Goal: Navigation & Orientation: Find specific page/section

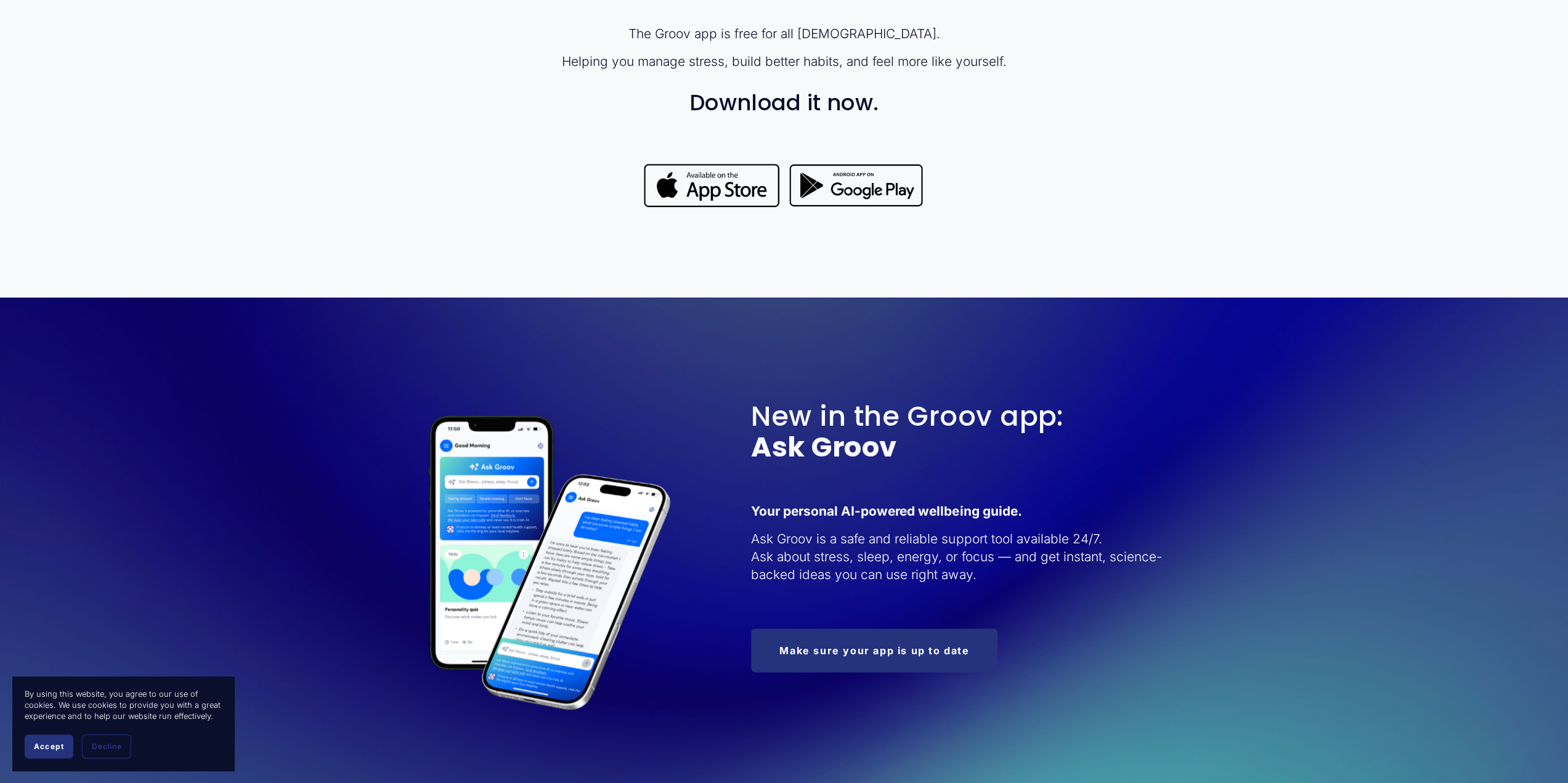
scroll to position [1356, 0]
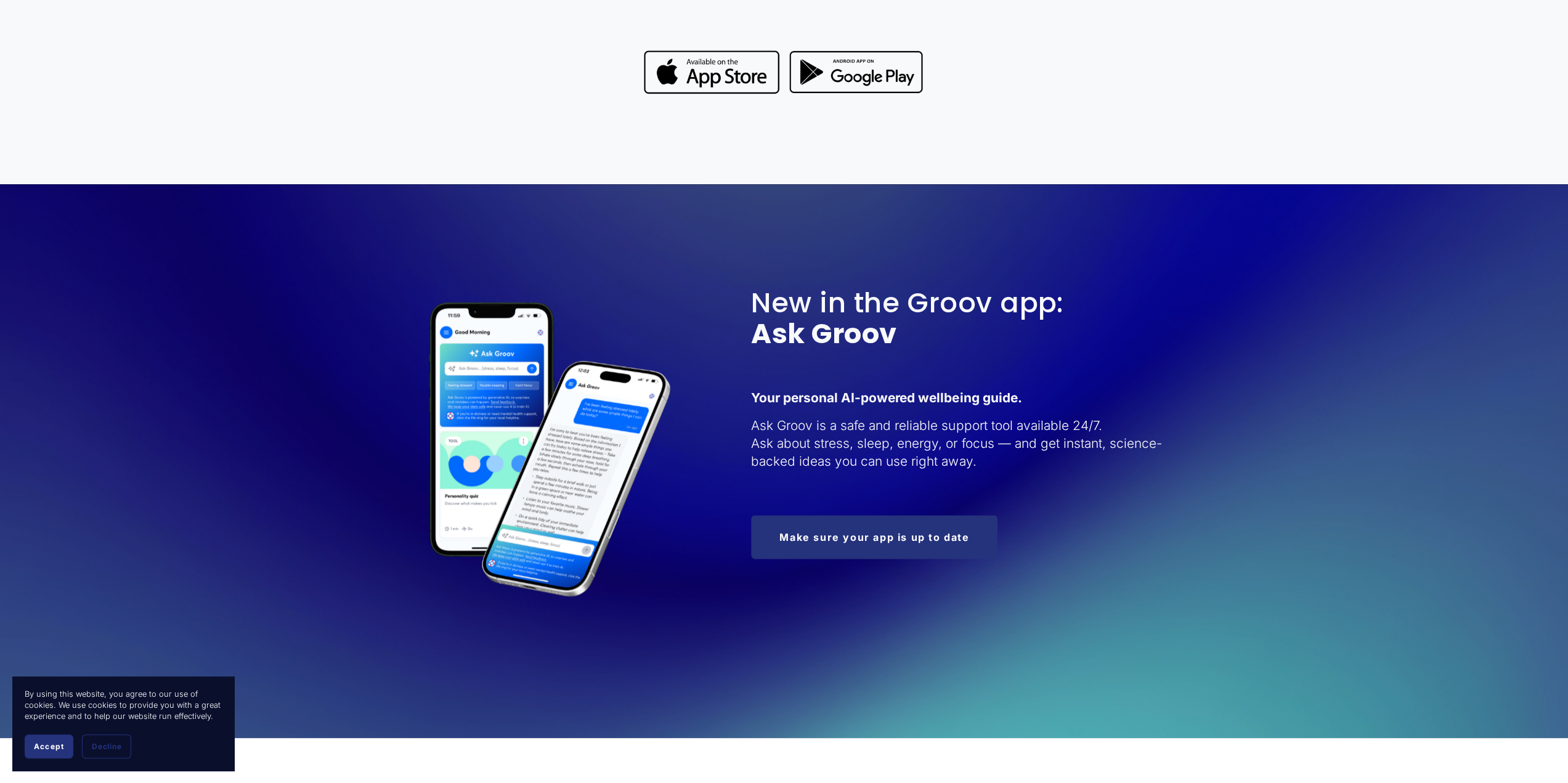
click at [700, 61] on div at bounding box center [712, 72] width 138 height 48
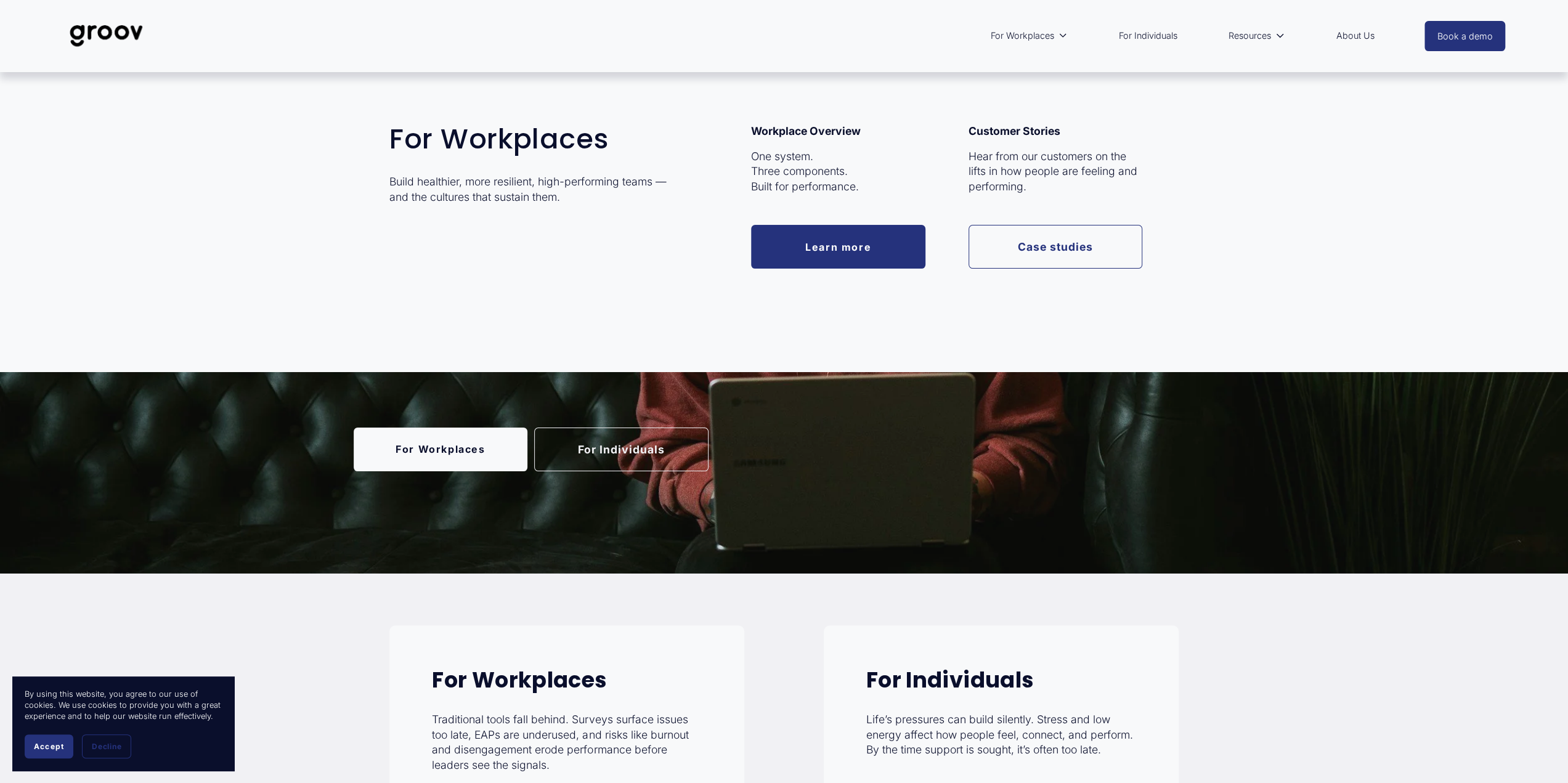
click at [525, 221] on div "Build healthier, more resilient, high-performing teams — and the cultures that …" at bounding box center [531, 209] width 283 height 69
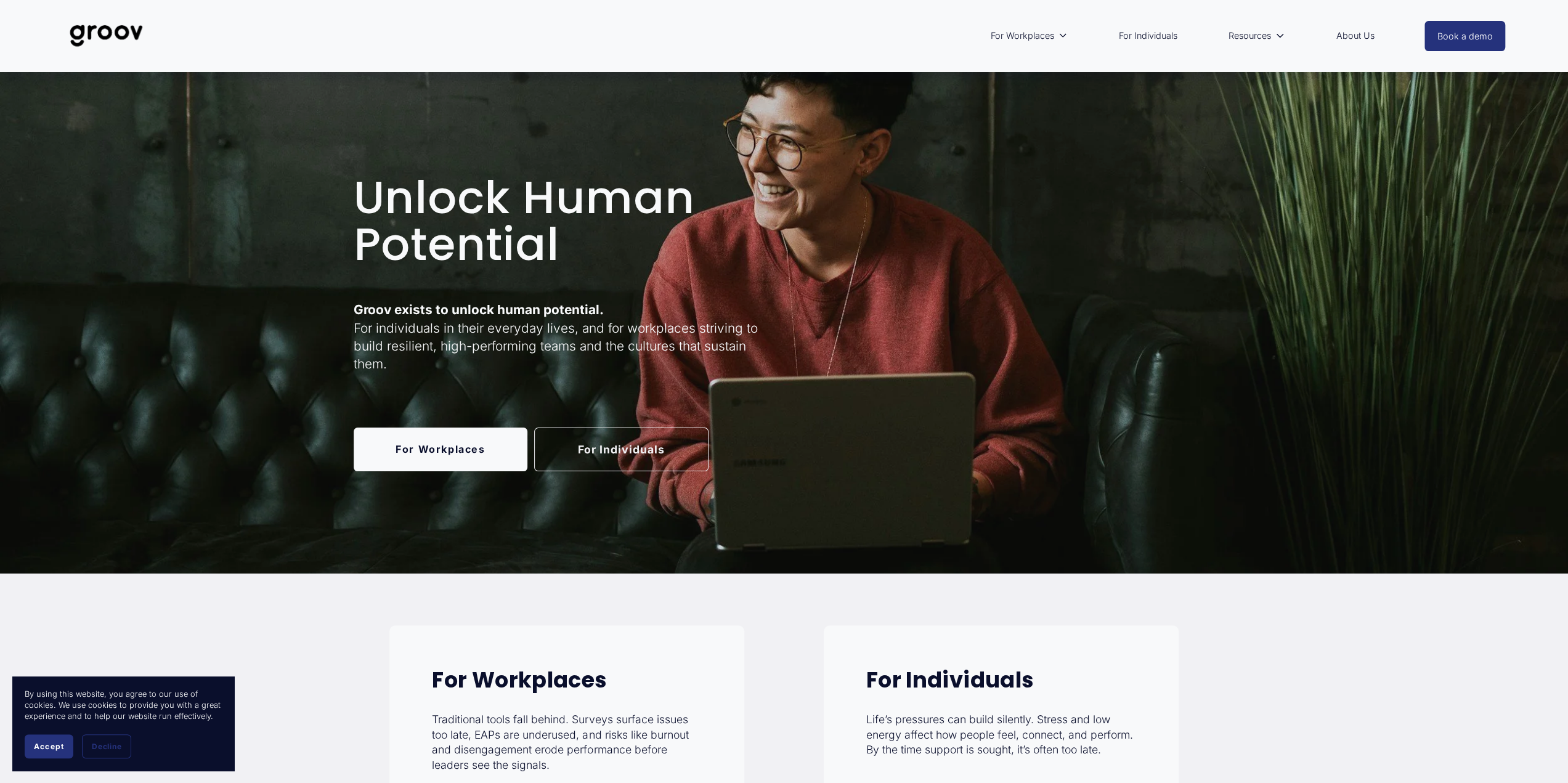
click at [1151, 39] on link "For Individuals" at bounding box center [1148, 36] width 71 height 28
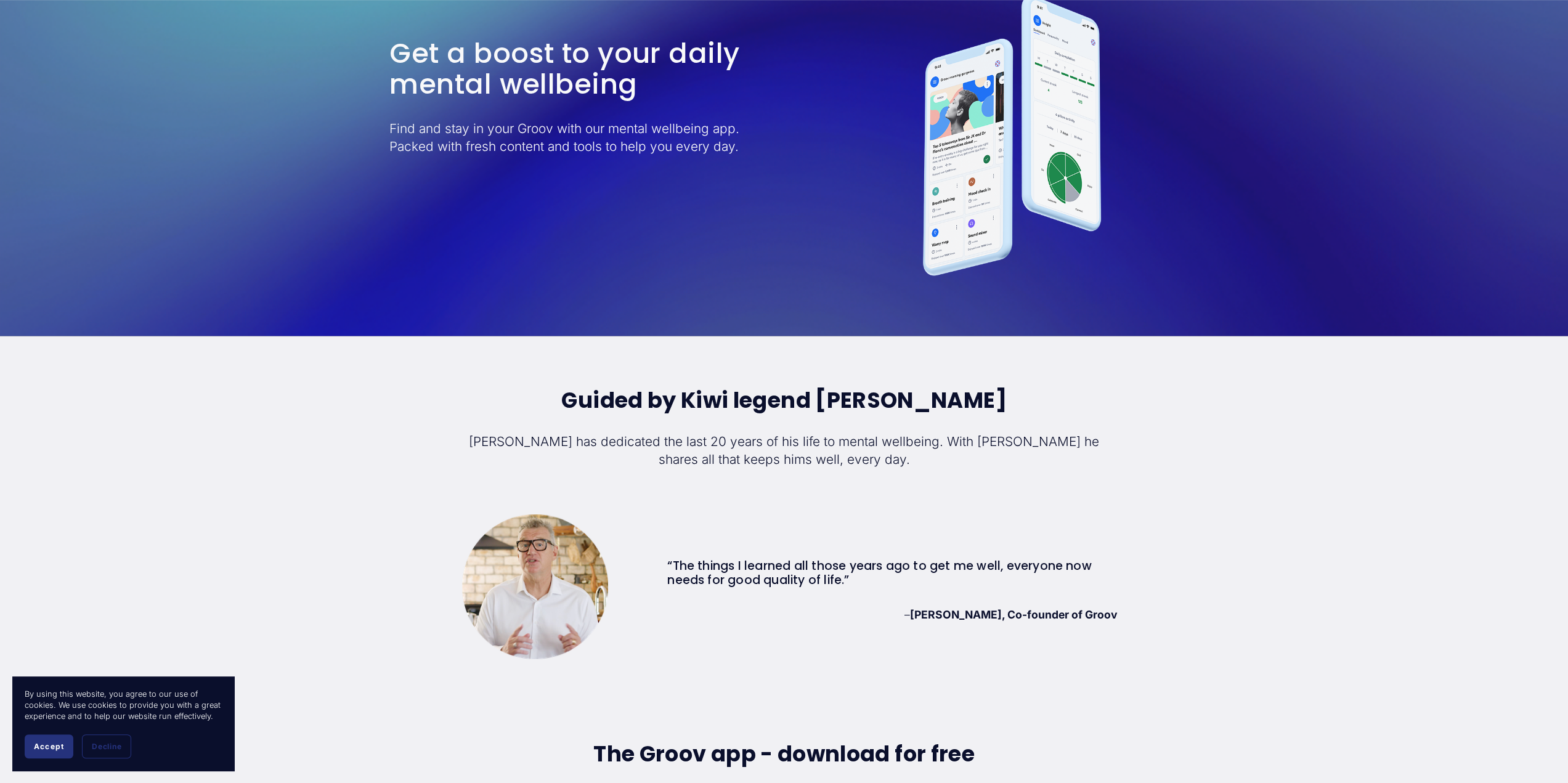
scroll to position [3697, 0]
